Goal: Information Seeking & Learning: Learn about a topic

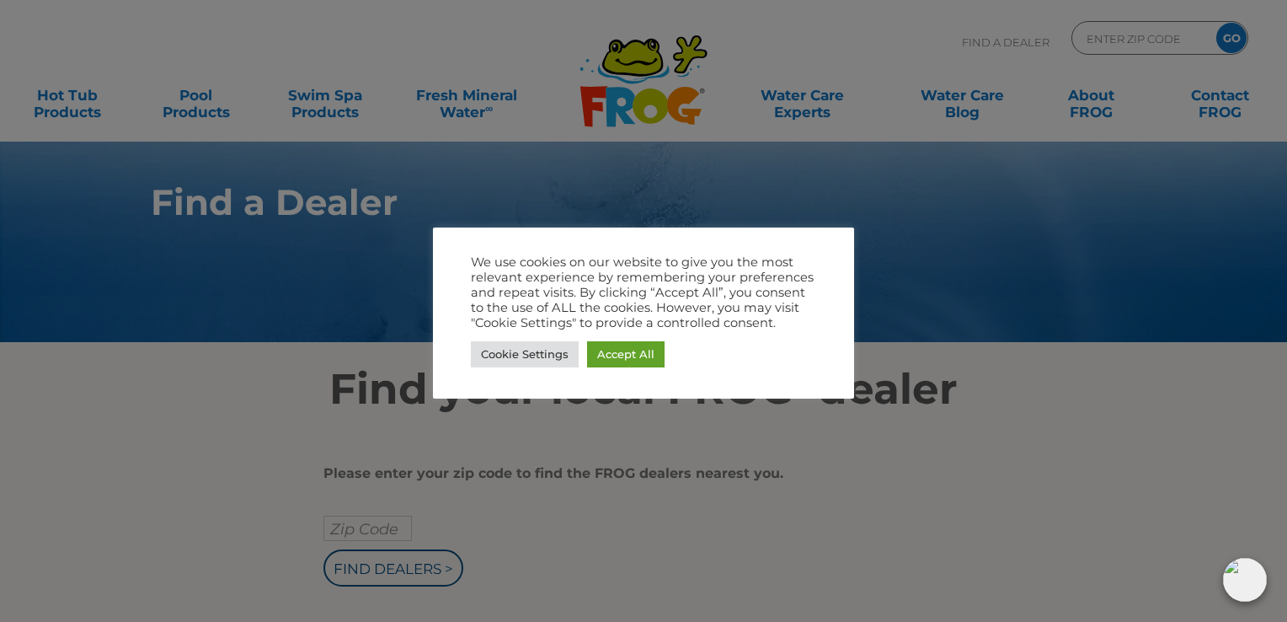
click at [645, 348] on link "Accept All" at bounding box center [625, 354] width 77 height 26
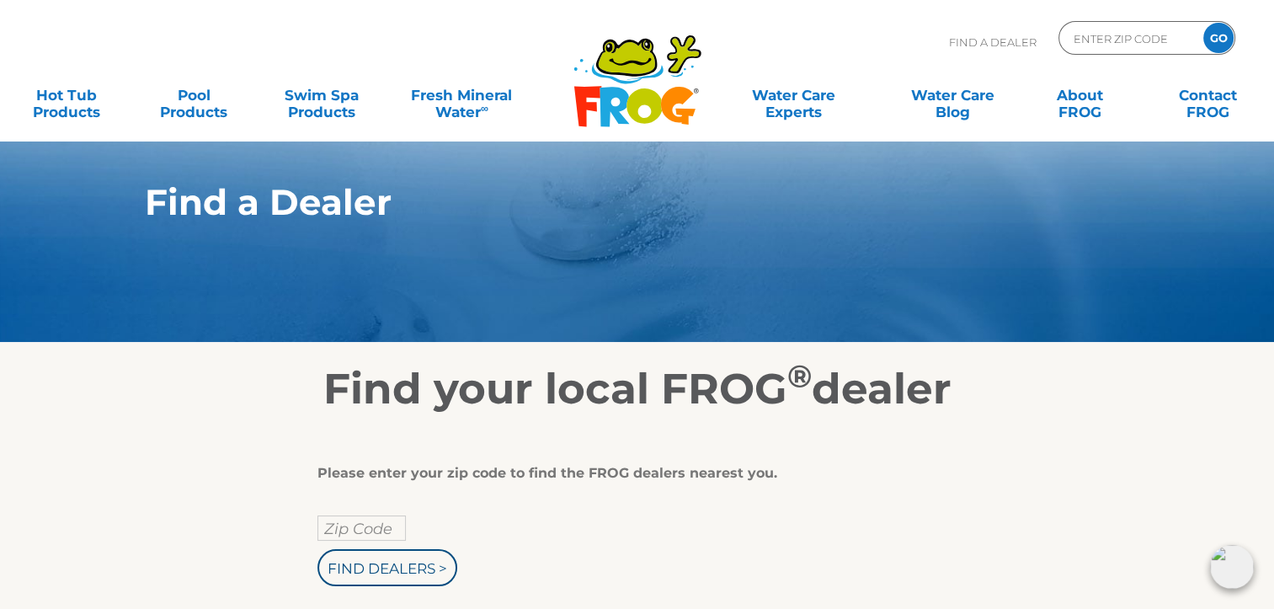
click at [352, 536] on input "Zip Code" at bounding box center [362, 527] width 88 height 25
type input "60010"
click at [408, 572] on input "Find Dealers >" at bounding box center [388, 567] width 140 height 37
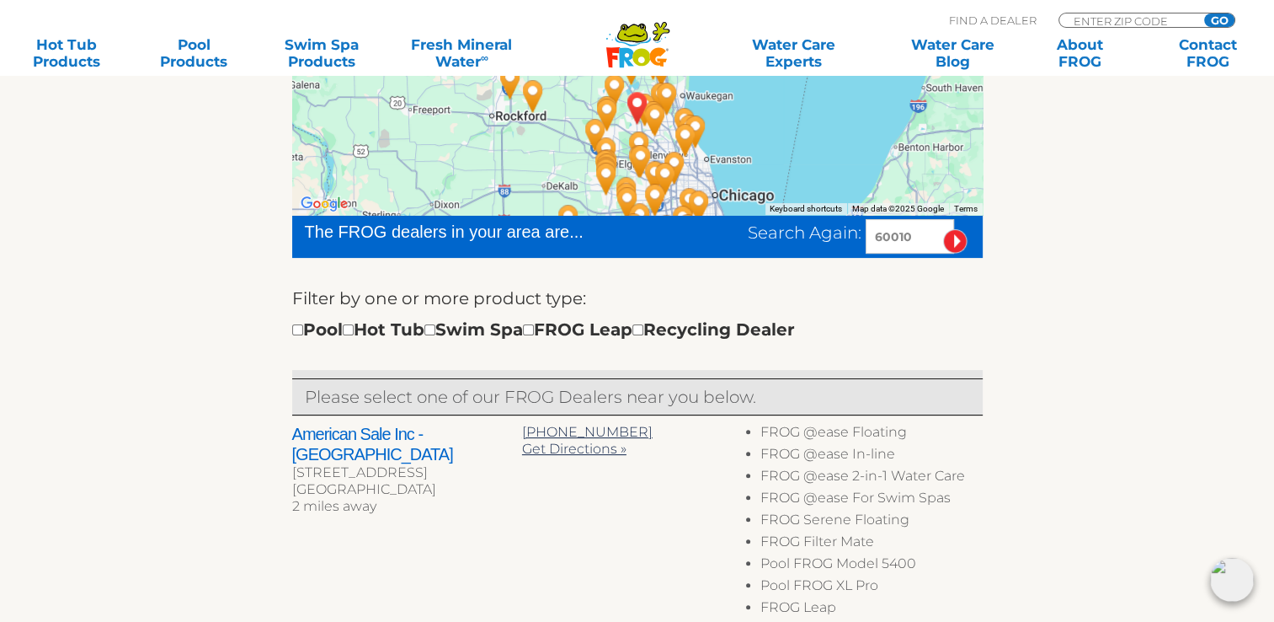
scroll to position [307, 0]
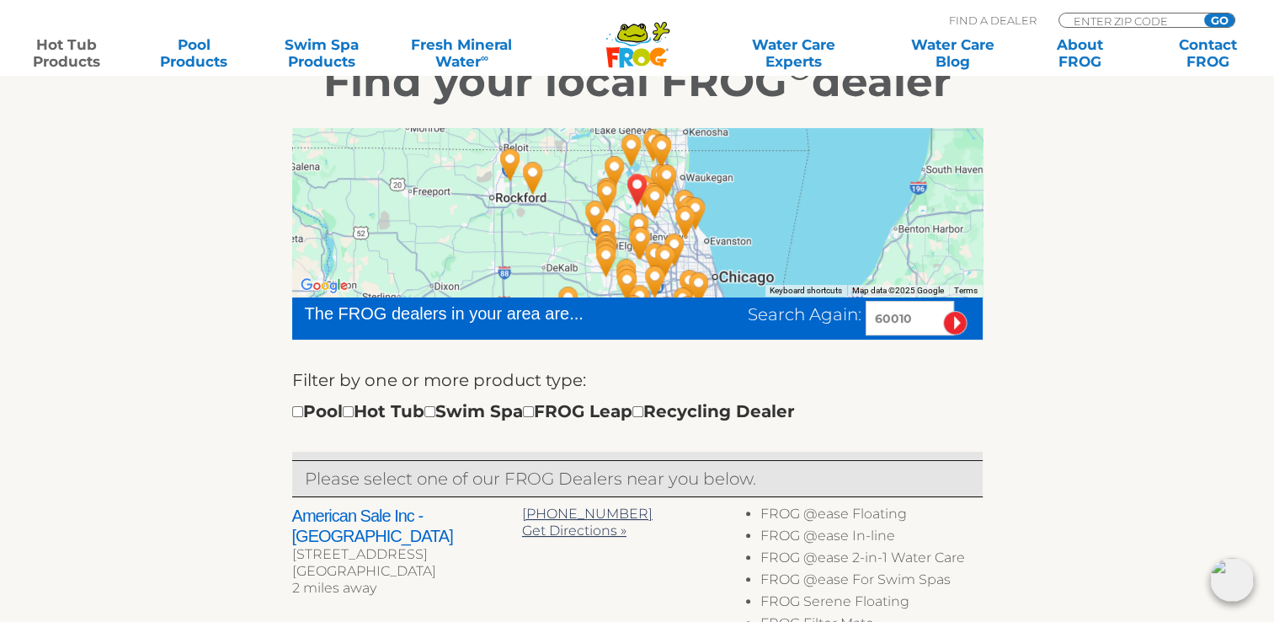
click at [77, 40] on link "Hot Tub Products" at bounding box center [66, 53] width 99 height 34
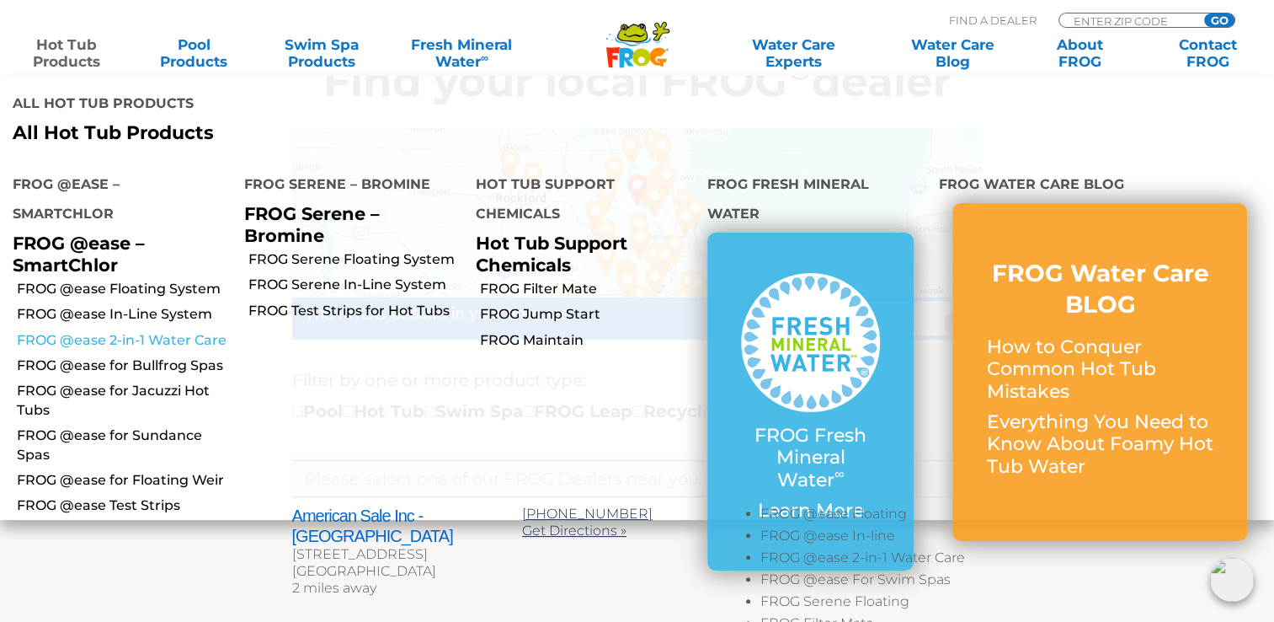
click at [189, 331] on link "FROG @ease 2-in-1 Water Care" at bounding box center [124, 340] width 215 height 19
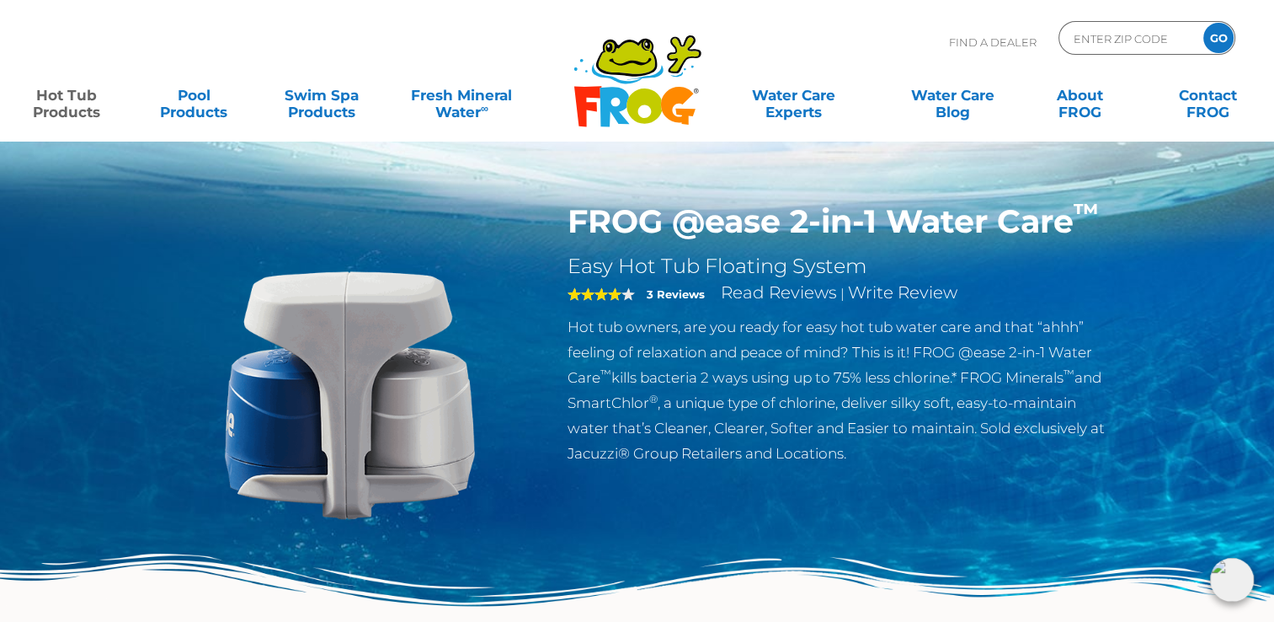
click at [77, 109] on link "Hot Tub Products" at bounding box center [66, 95] width 99 height 34
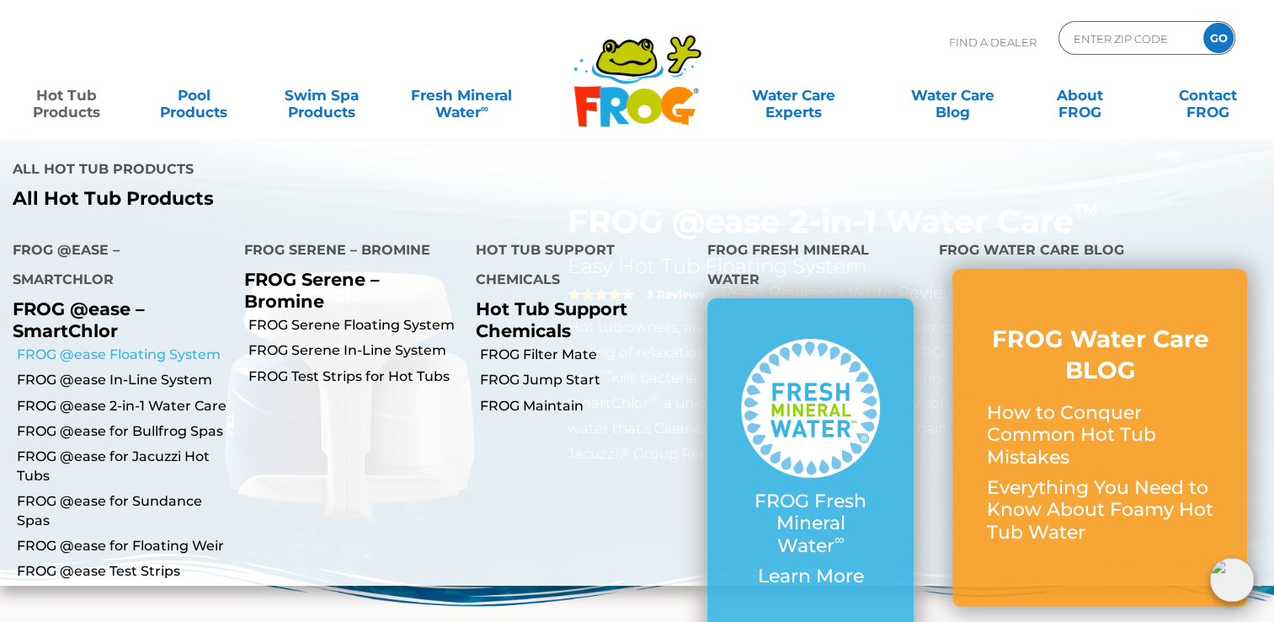
click at [206, 345] on link "FROG @ease Floating System" at bounding box center [124, 354] width 215 height 19
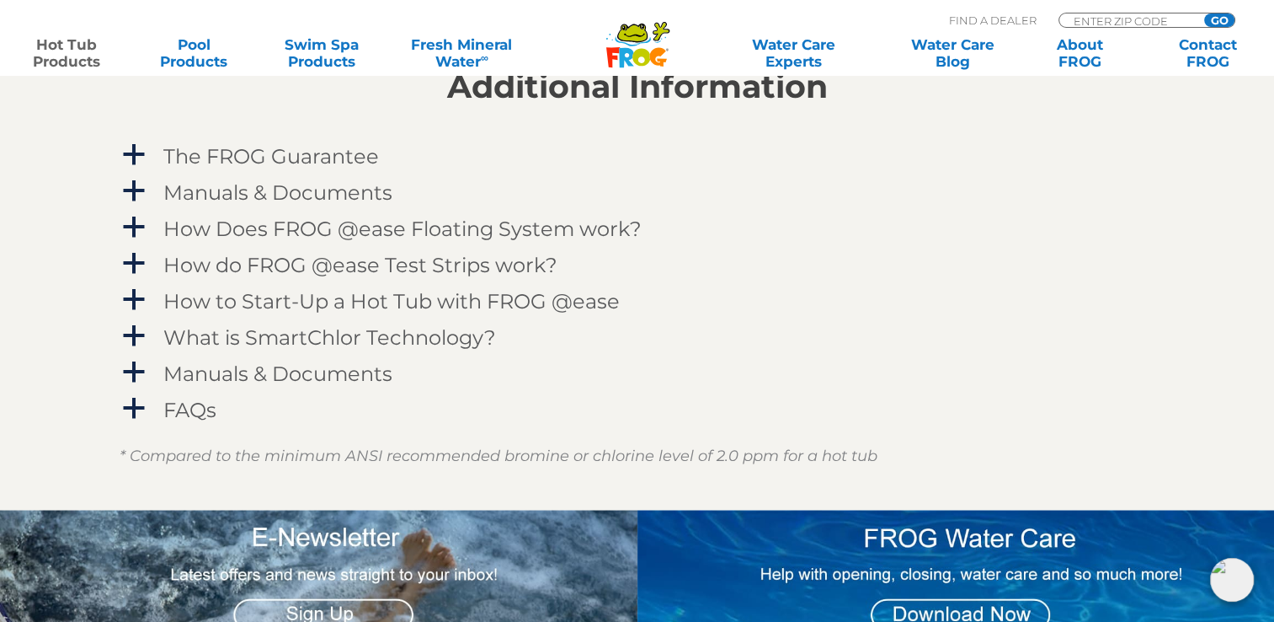
scroll to position [1730, 0]
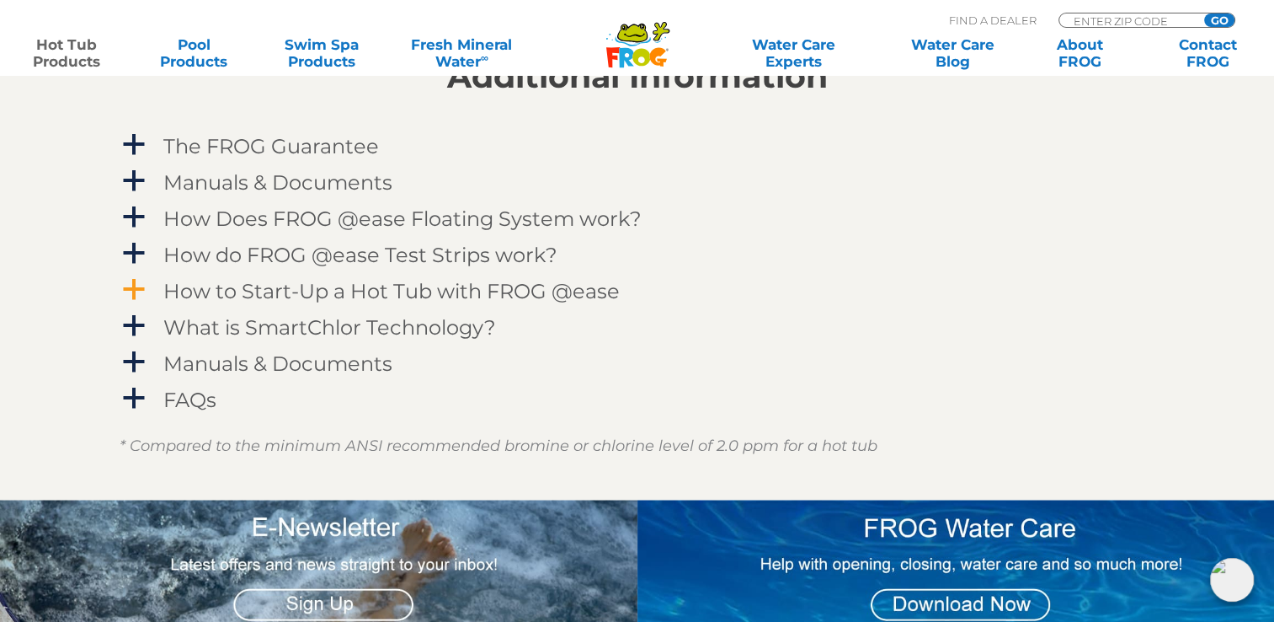
click at [137, 286] on span "a" at bounding box center [133, 289] width 25 height 25
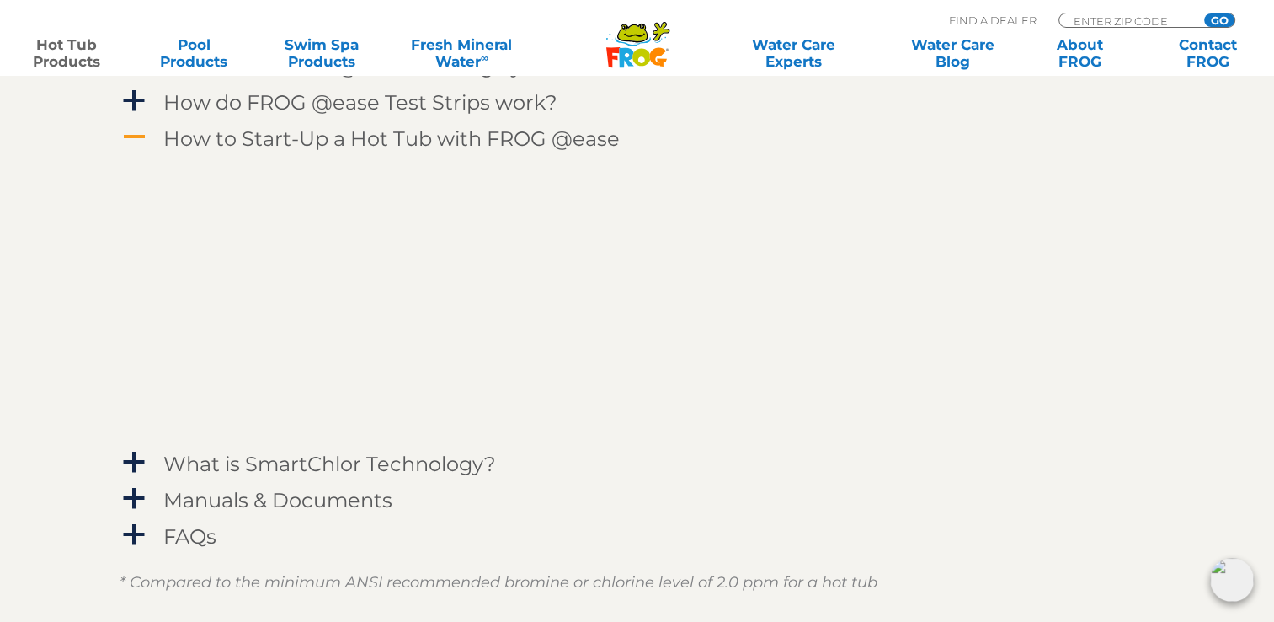
scroll to position [1883, 0]
click at [139, 540] on span "a" at bounding box center [133, 533] width 25 height 25
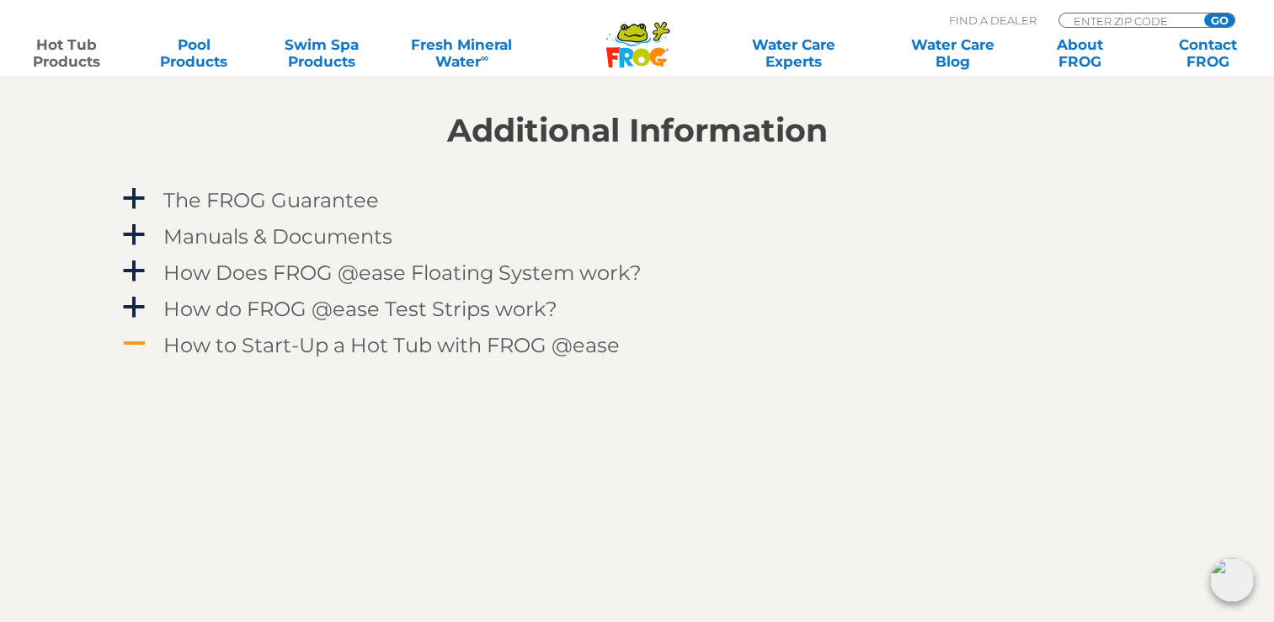
scroll to position [1678, 0]
click at [130, 274] on span "a" at bounding box center [133, 269] width 25 height 25
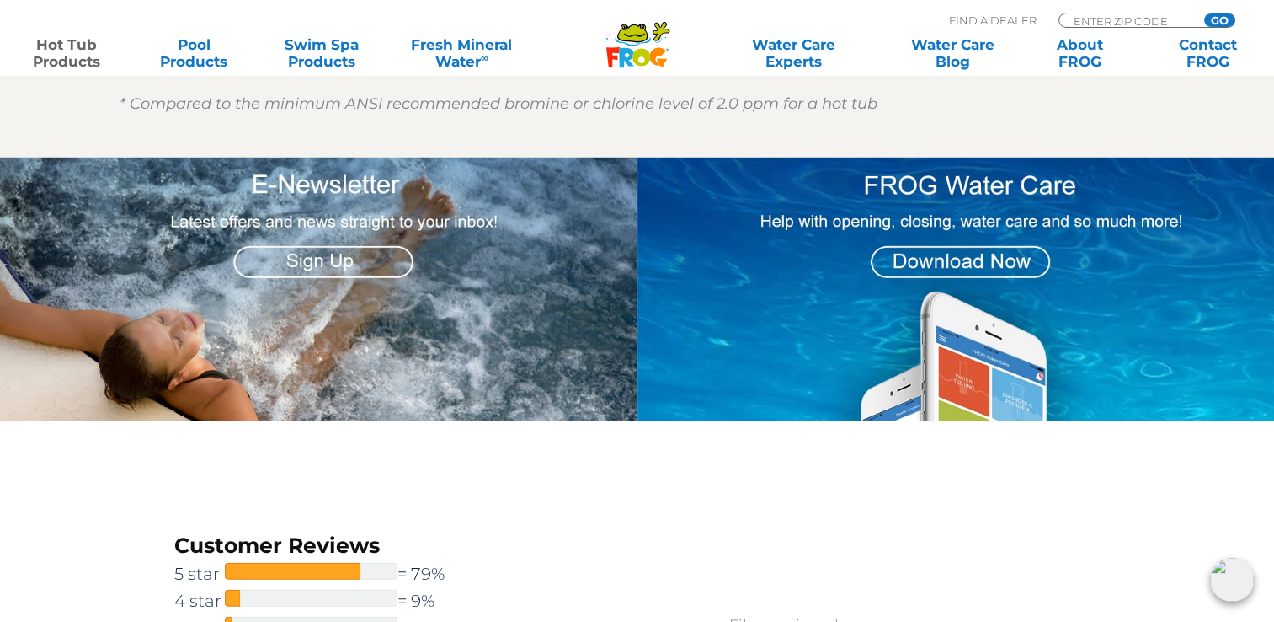
scroll to position [3456, 0]
